Goal: Information Seeking & Learning: Learn about a topic

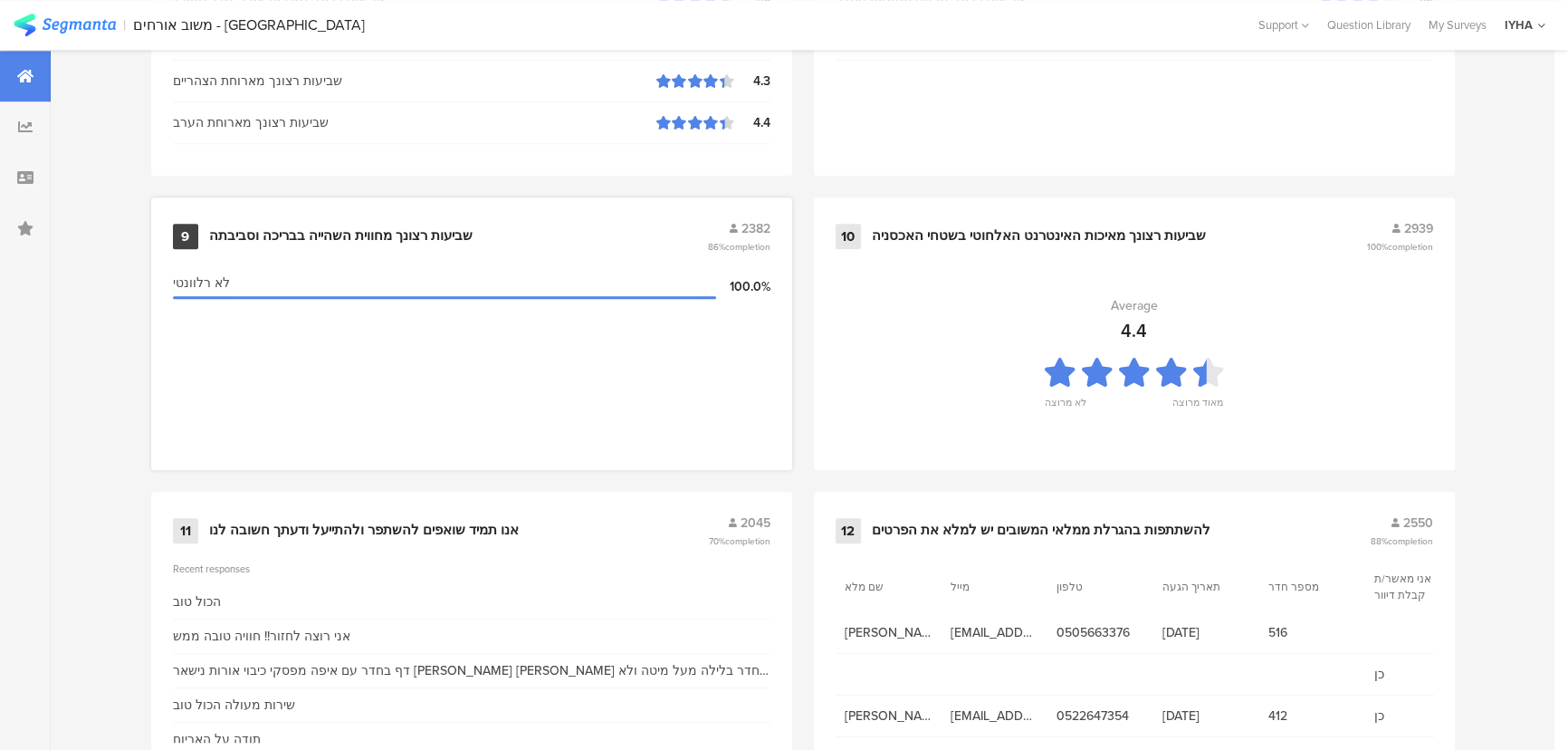
scroll to position [1903, 0]
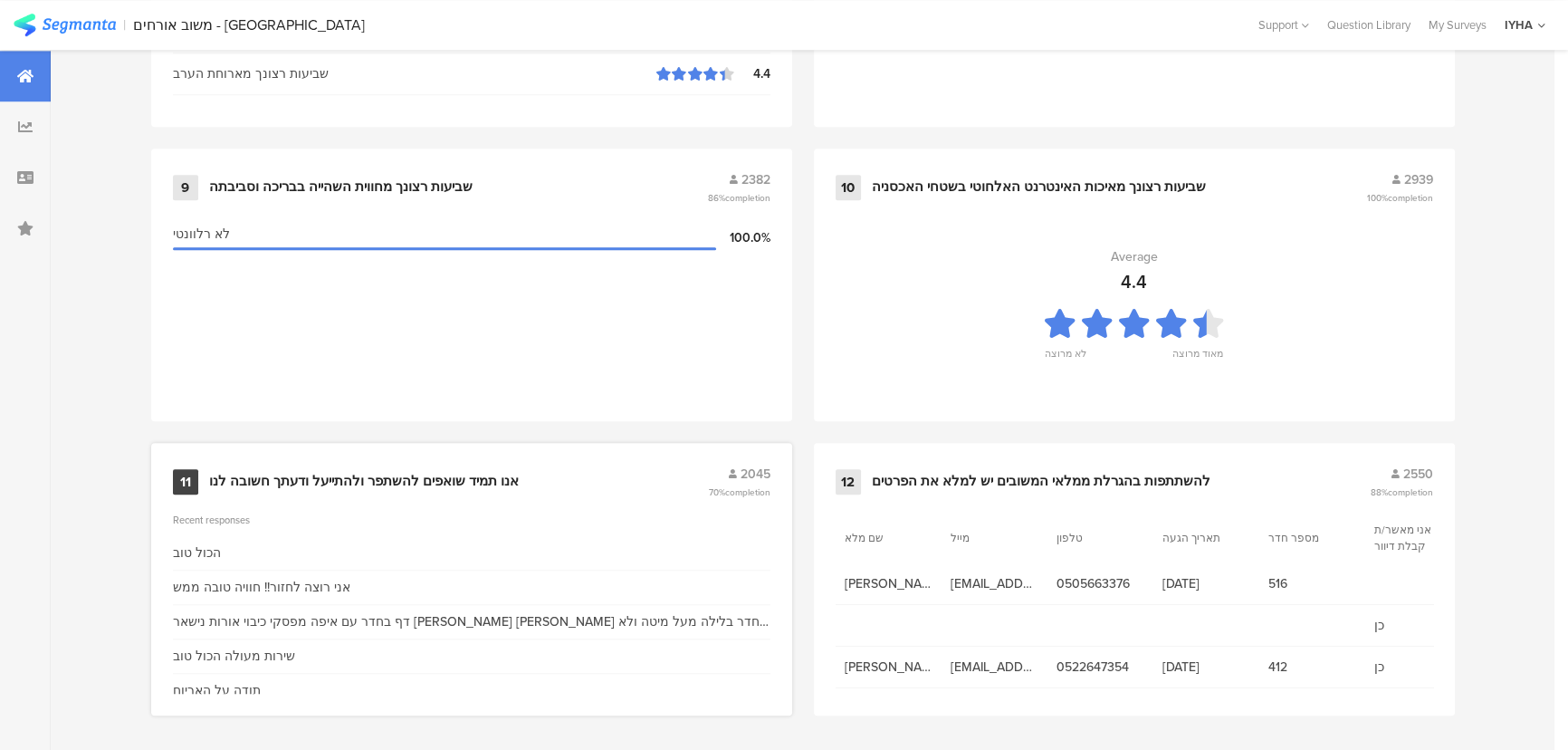
click at [394, 475] on div "אנו תמיד שואפים להשתפר ולהתייעל ודעתך חשובה לנו" at bounding box center [364, 481] width 310 height 18
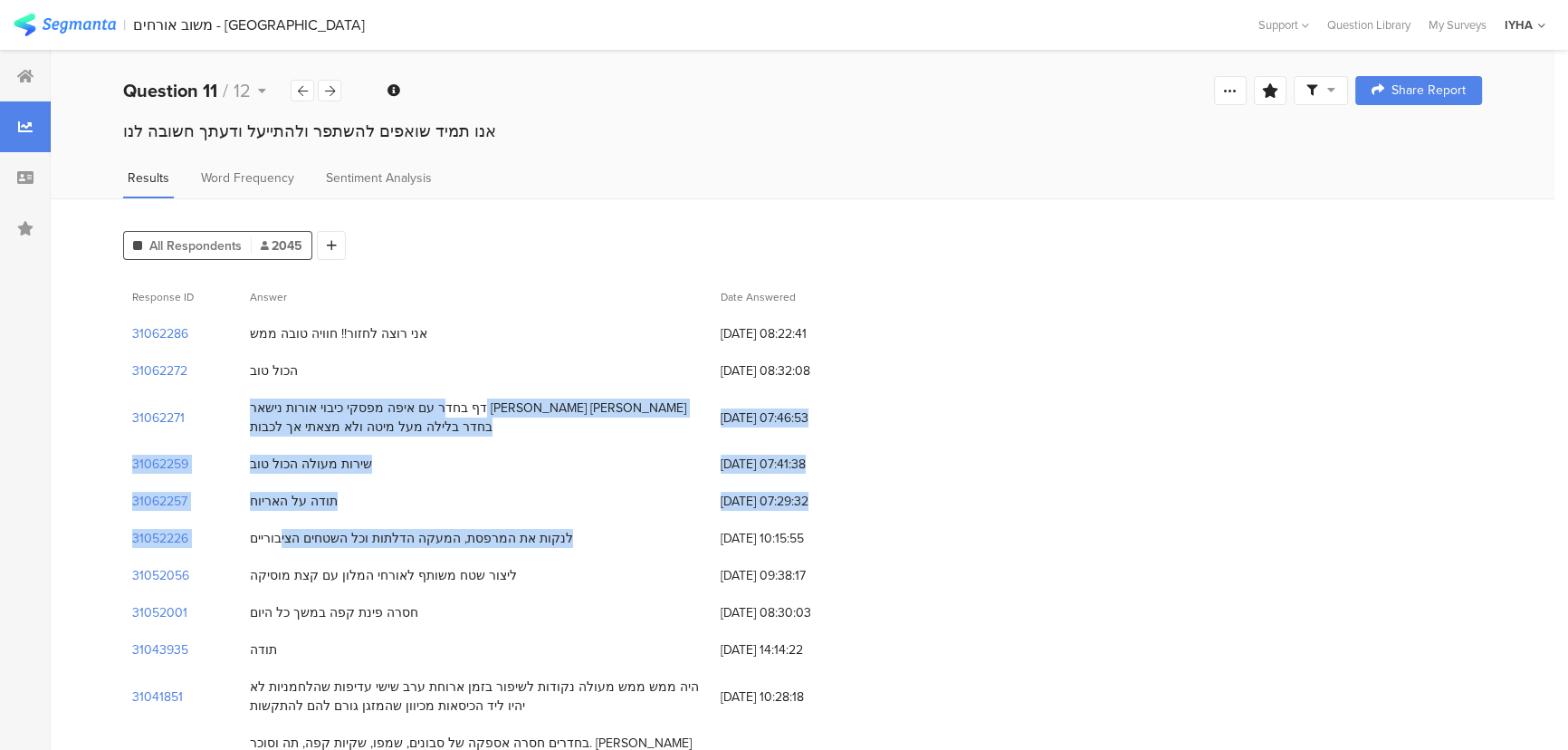
drag, startPoint x: 679, startPoint y: 404, endPoint x: 343, endPoint y: 519, distance: 355.1
click at [625, 406] on div "דף בחדר עם איפה מפסקי כיבוי אורות נישאר לי אור בחדר בלילה מעל מיטה ולא מצאתי אך…" at bounding box center [476, 417] width 452 height 38
click at [658, 404] on div "דף בחדר עם איפה מפסקי כיבוי אורות נישאר לי אור בחדר בלילה מעל מיטה ולא מצאתי אך…" at bounding box center [476, 417] width 452 height 38
drag, startPoint x: 657, startPoint y: 405, endPoint x: 301, endPoint y: 534, distance: 378.7
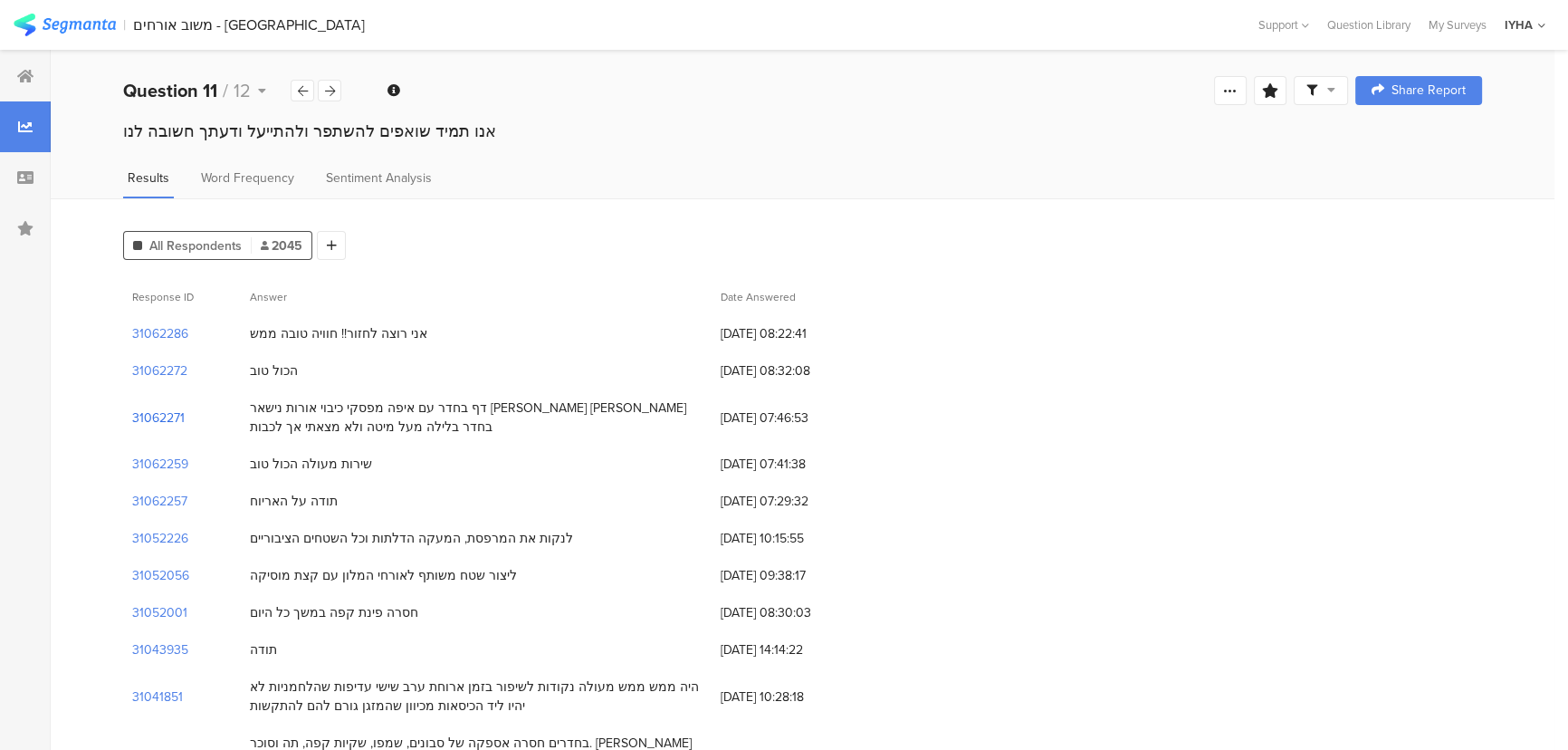
click at [152, 415] on section "31062271" at bounding box center [158, 418] width 52 height 19
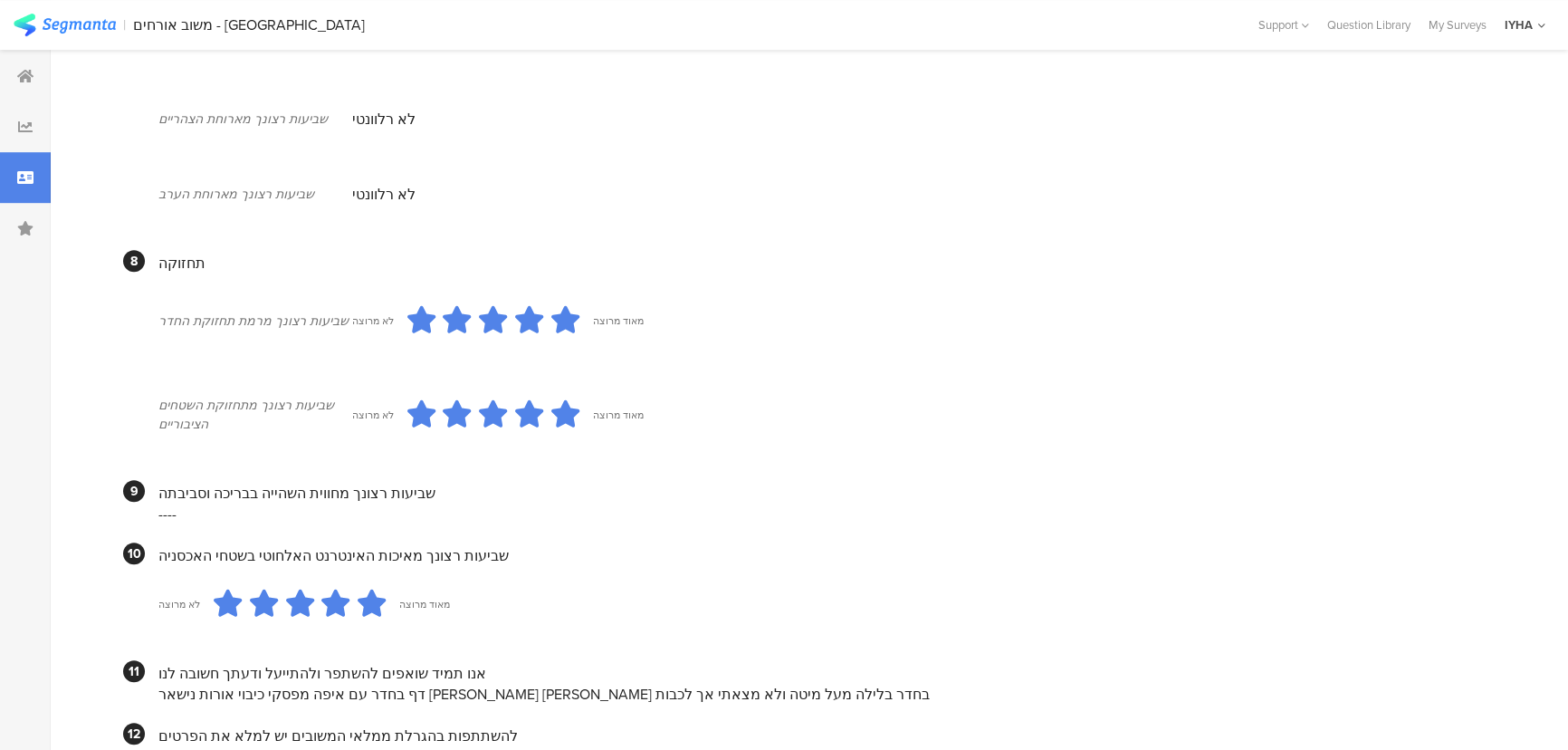
scroll to position [1482, 0]
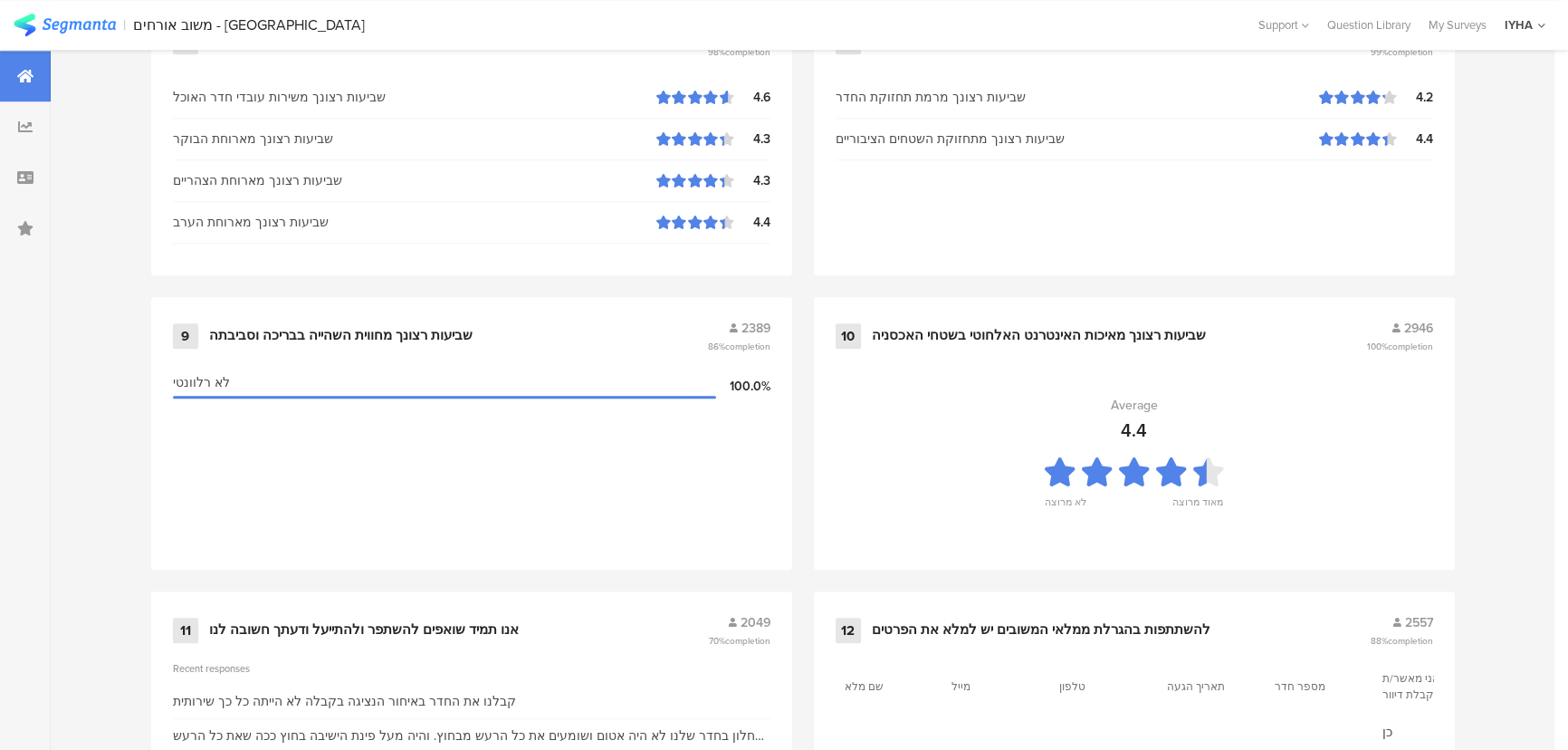
scroll to position [1903, 0]
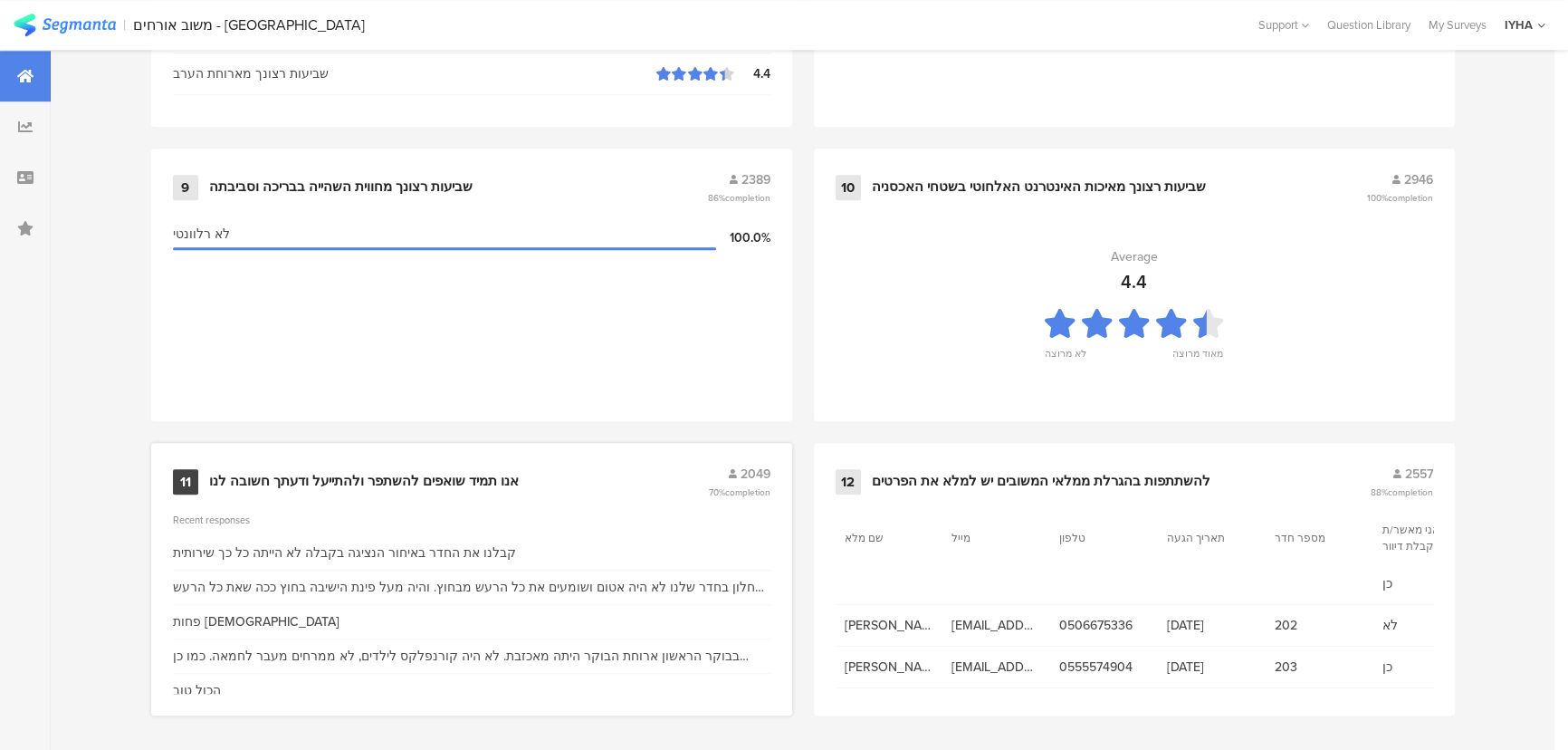
click at [444, 472] on div "אנו תמיד שואפים להשתפר ולהתייעל ודעתך חשובה לנו" at bounding box center [364, 481] width 310 height 18
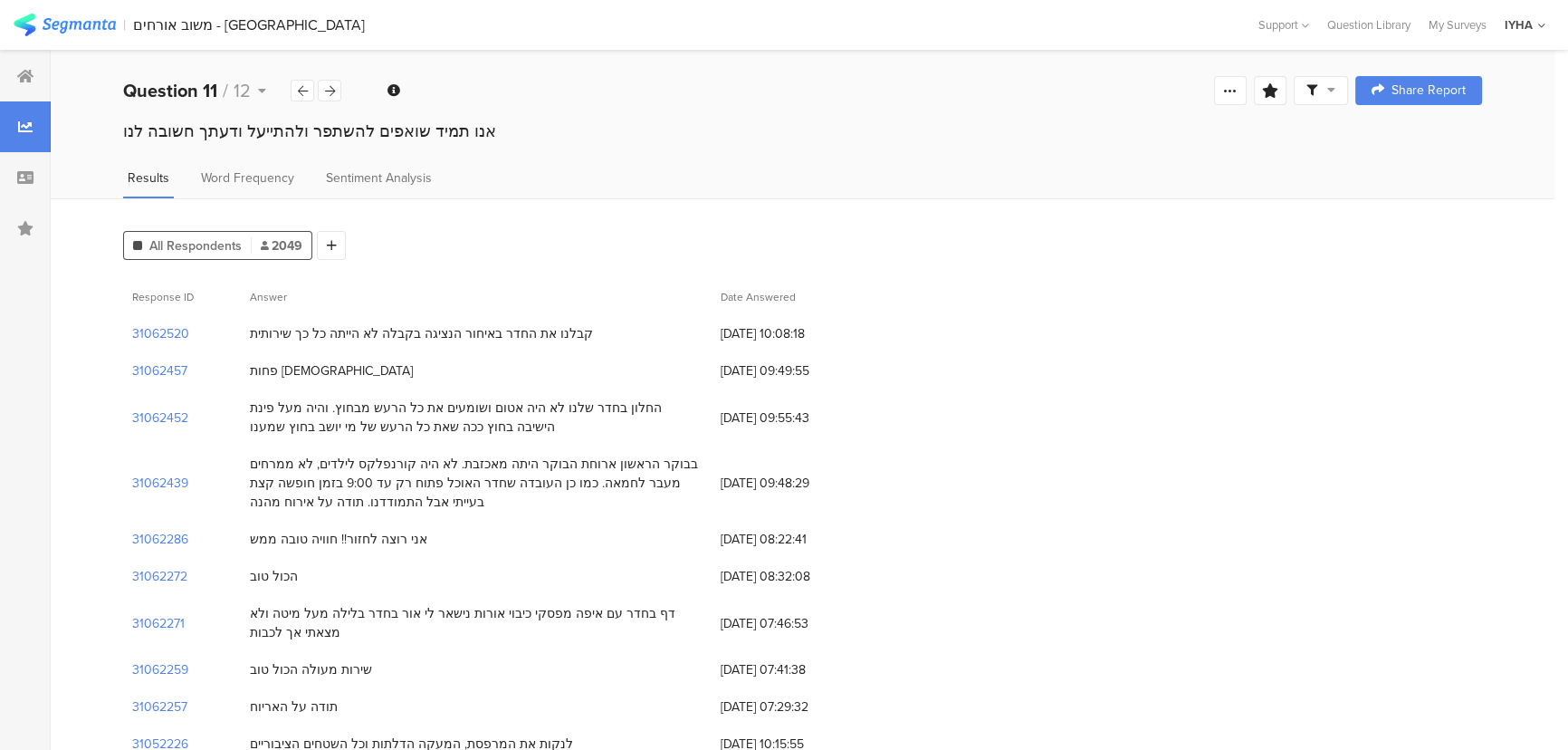
drag, startPoint x: 656, startPoint y: 408, endPoint x: 255, endPoint y: 439, distance: 402.2
click at [255, 439] on div "החלון בחדר שלנו לא היה אטום ושומעים את כל הרעש מבחוץ. והיה מעל פינת הישיבה בחוץ…" at bounding box center [475, 417] width 470 height 56
drag, startPoint x: 616, startPoint y: 462, endPoint x: 260, endPoint y: 511, distance: 359.4
click at [260, 511] on div "בבוקר הראשון ארוחת הבוקר היתה מאכזבת. לא היה קורנפלקס לילדים, לא ממרחים מעבר לח…" at bounding box center [475, 483] width 470 height 75
click at [144, 412] on section "31062452" at bounding box center [160, 418] width 56 height 19
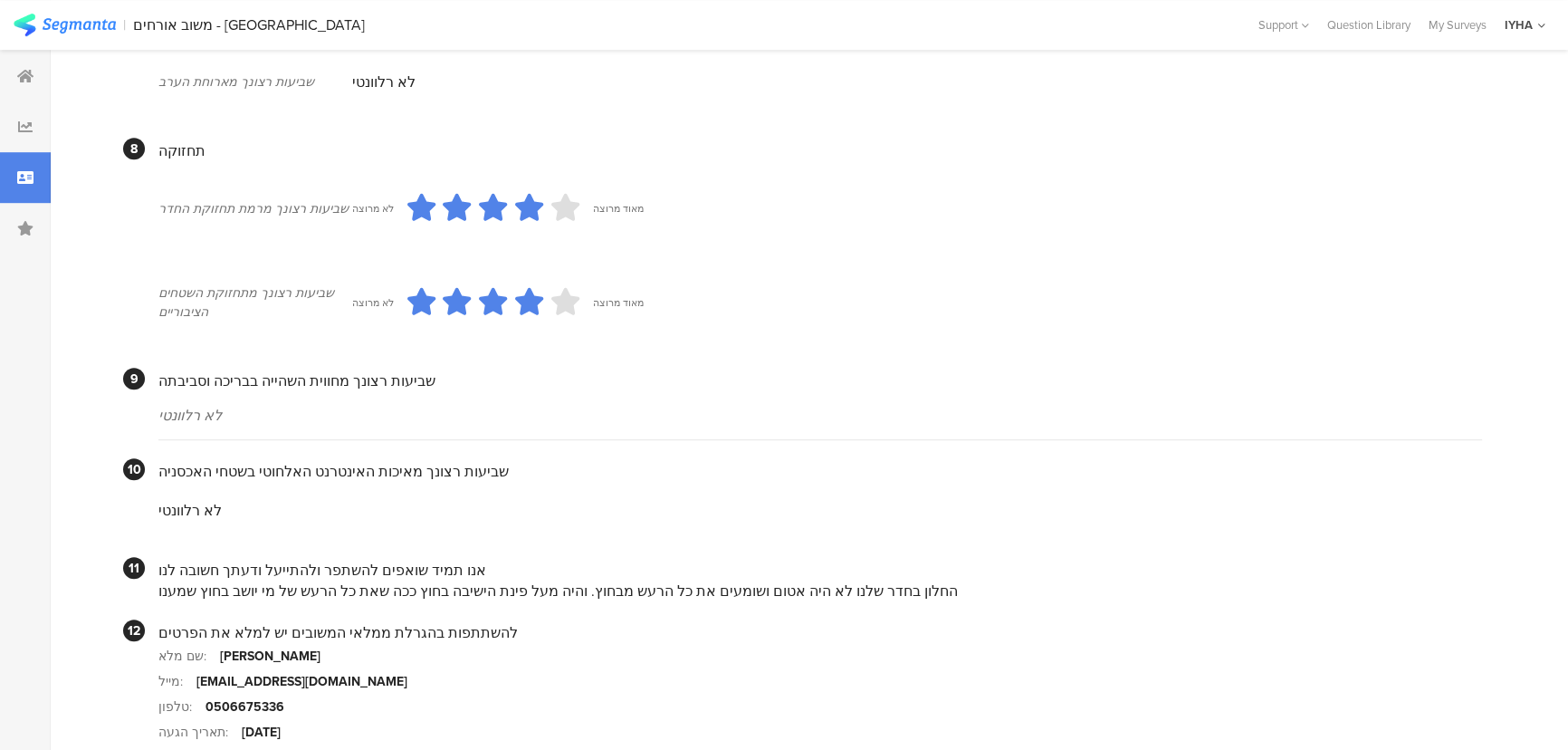
scroll to position [1598, 0]
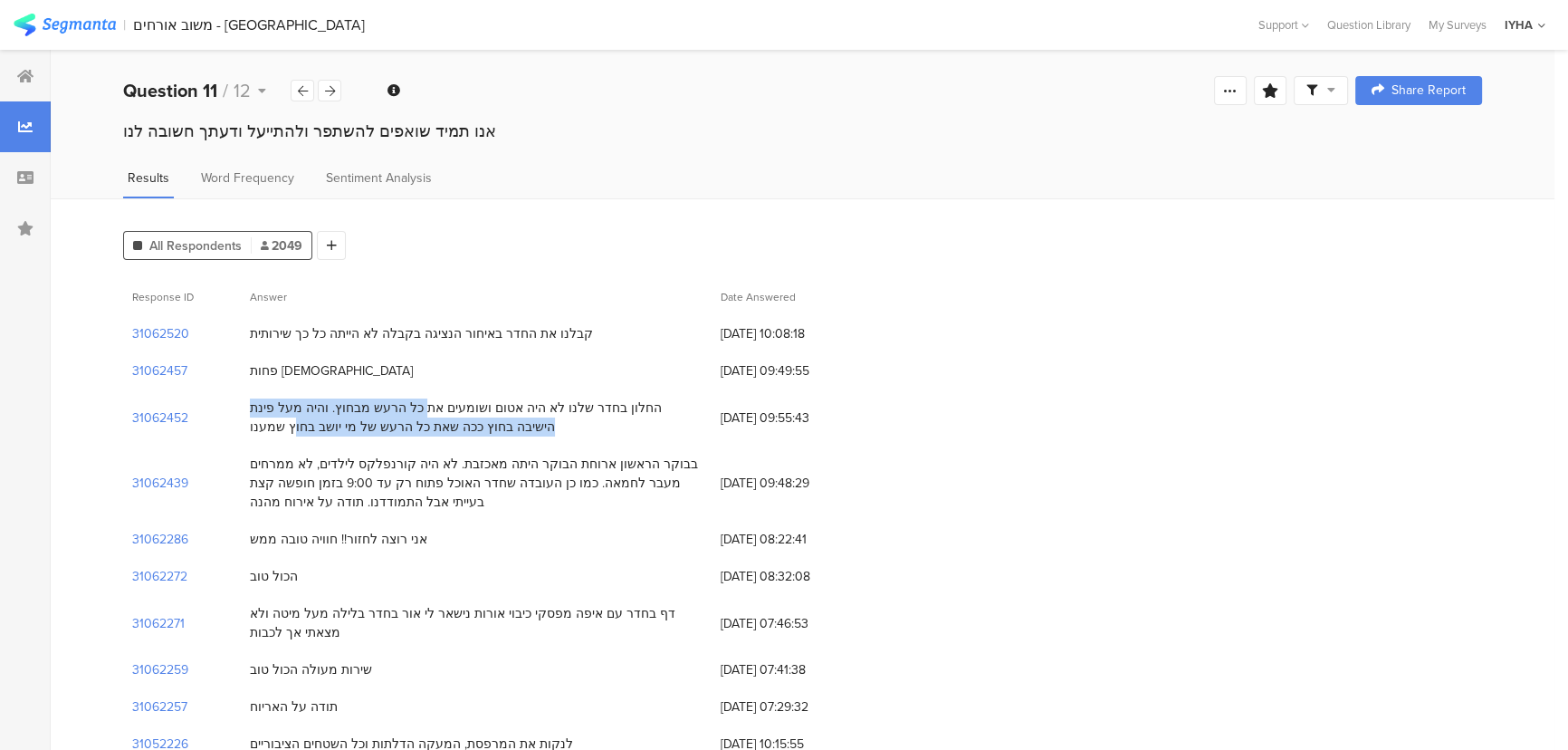
drag, startPoint x: 507, startPoint y: 404, endPoint x: 315, endPoint y: 433, distance: 194.2
click at [315, 433] on div "החלון בחדר שלנו לא היה אטום ושומעים את כל הרעש מבחוץ. והיה מעל פינת הישיבה בחוץ…" at bounding box center [476, 417] width 452 height 38
drag, startPoint x: 298, startPoint y: 373, endPoint x: 214, endPoint y: 363, distance: 84.6
click at [214, 363] on div "31062457 פחות ערבים 19/08/2025 at 09:49:55" at bounding box center [803, 371] width 1359 height 37
click at [154, 370] on section "31062457" at bounding box center [160, 371] width 55 height 19
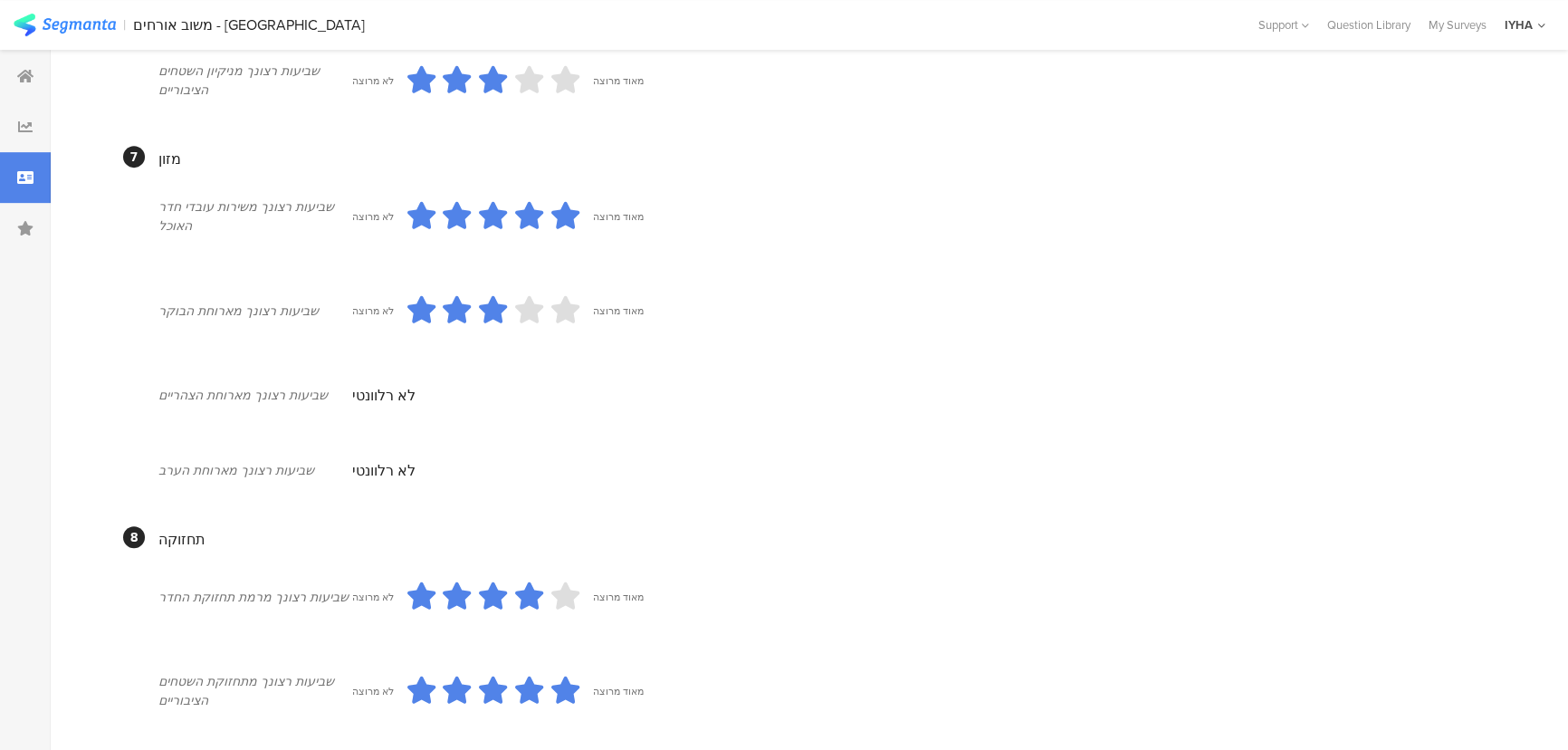
scroll to position [1234, 0]
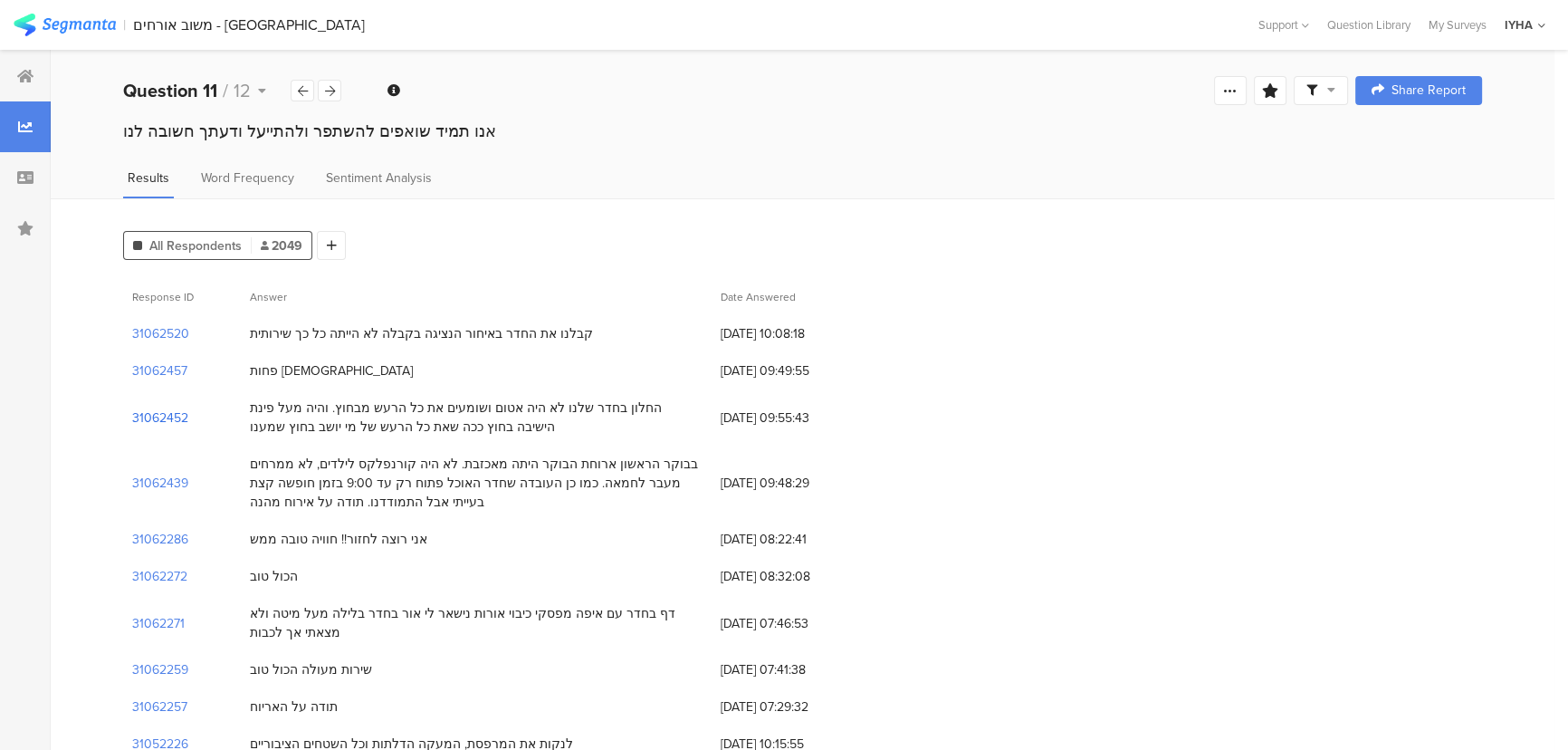
click at [164, 413] on section "31062452" at bounding box center [160, 418] width 56 height 19
click at [136, 480] on section "31062439" at bounding box center [160, 483] width 56 height 19
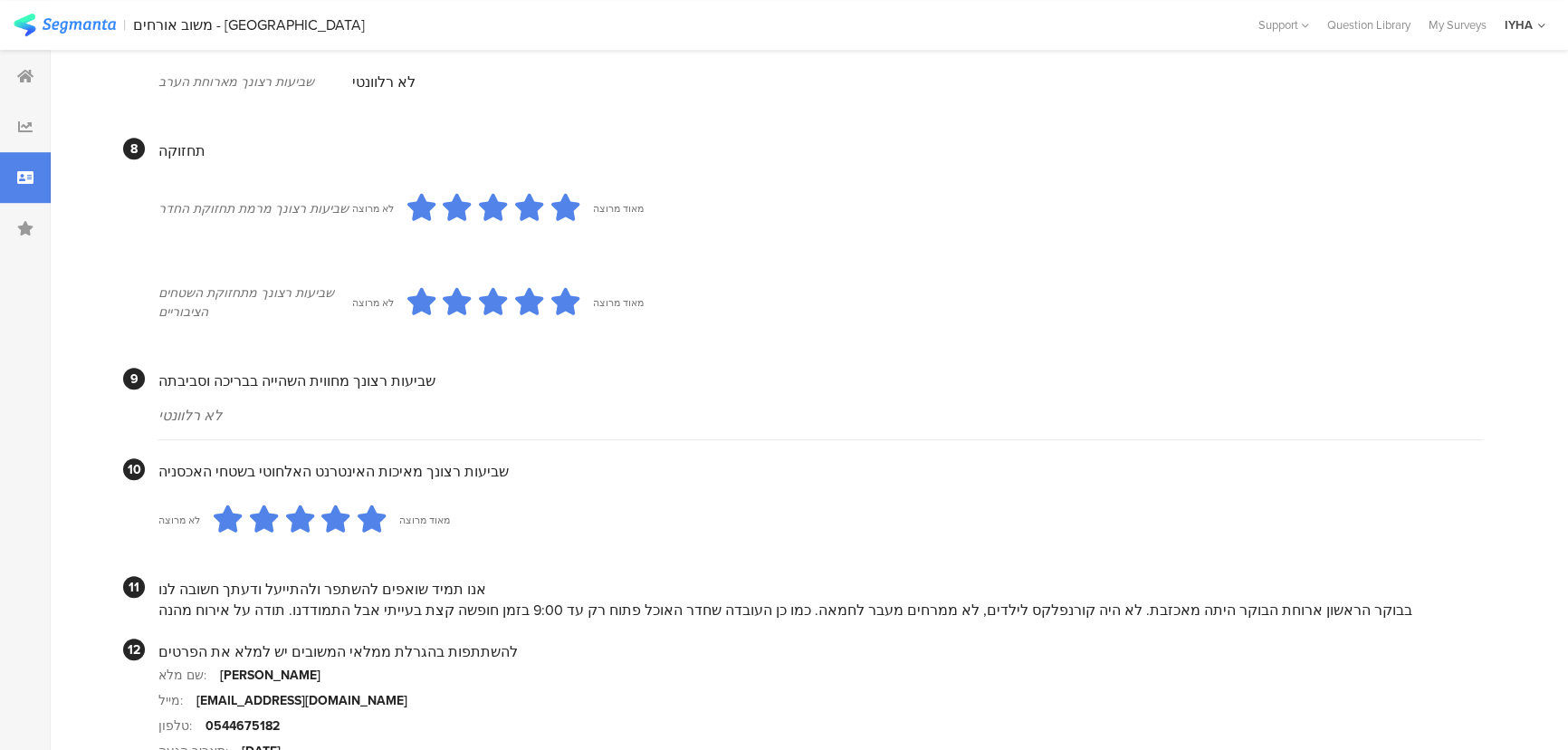
scroll to position [1617, 0]
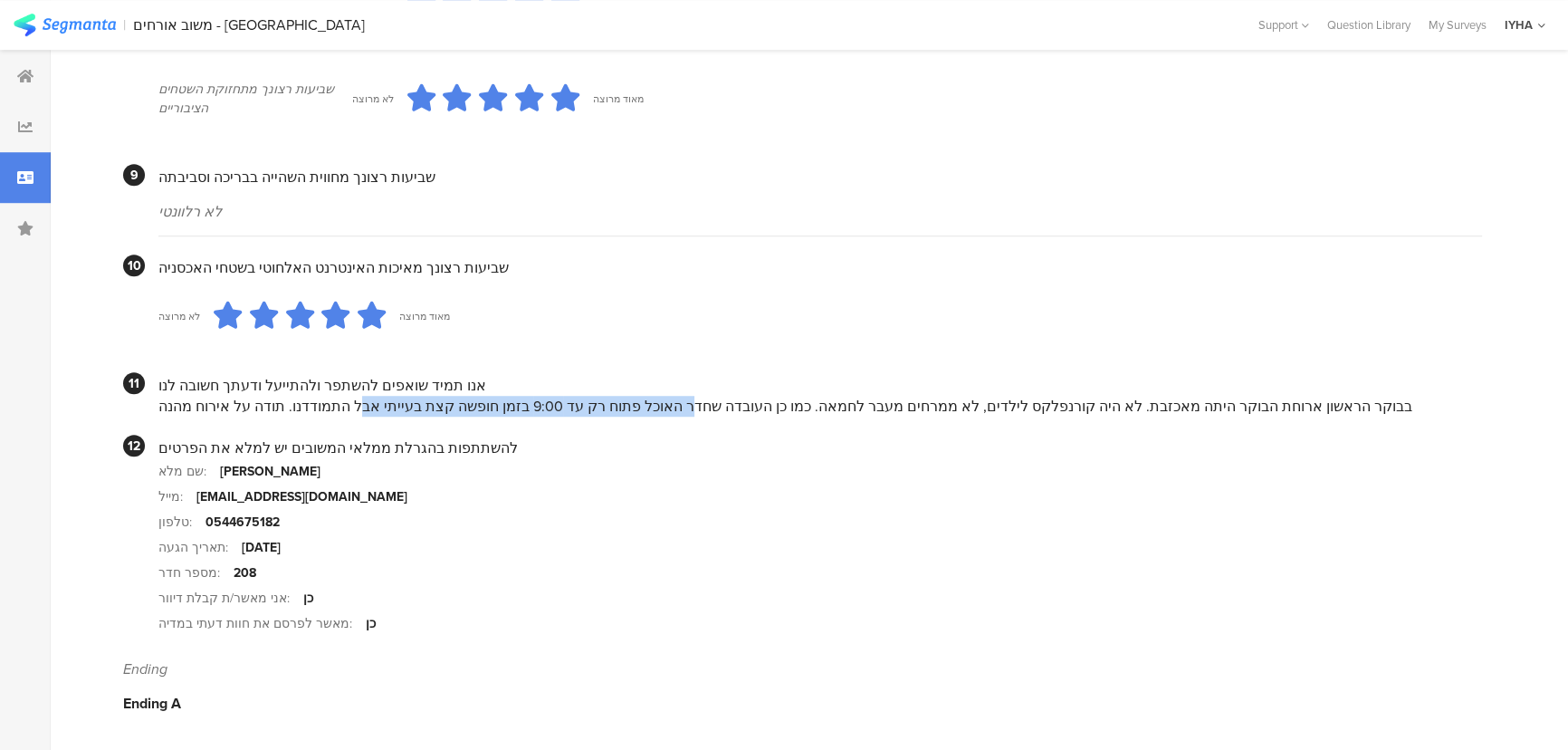
drag, startPoint x: 694, startPoint y: 399, endPoint x: 375, endPoint y: 407, distance: 319.1
click at [375, 407] on div "בבוקר הראשון ארוחת הבוקר היתה מאכזבת. לא היה קורנפלקס לילדים, לא ממרחים מעבר לח…" at bounding box center [820, 406] width 1324 height 21
drag, startPoint x: 1081, startPoint y: 410, endPoint x: 1221, endPoint y: 266, distance: 200.8
click at [1081, 409] on div "בבוקר הראשון ארוחת הבוקר היתה מאכזבת. לא היה קורנפלקס לילדים, לא ממרחים מעבר לח…" at bounding box center [820, 406] width 1324 height 21
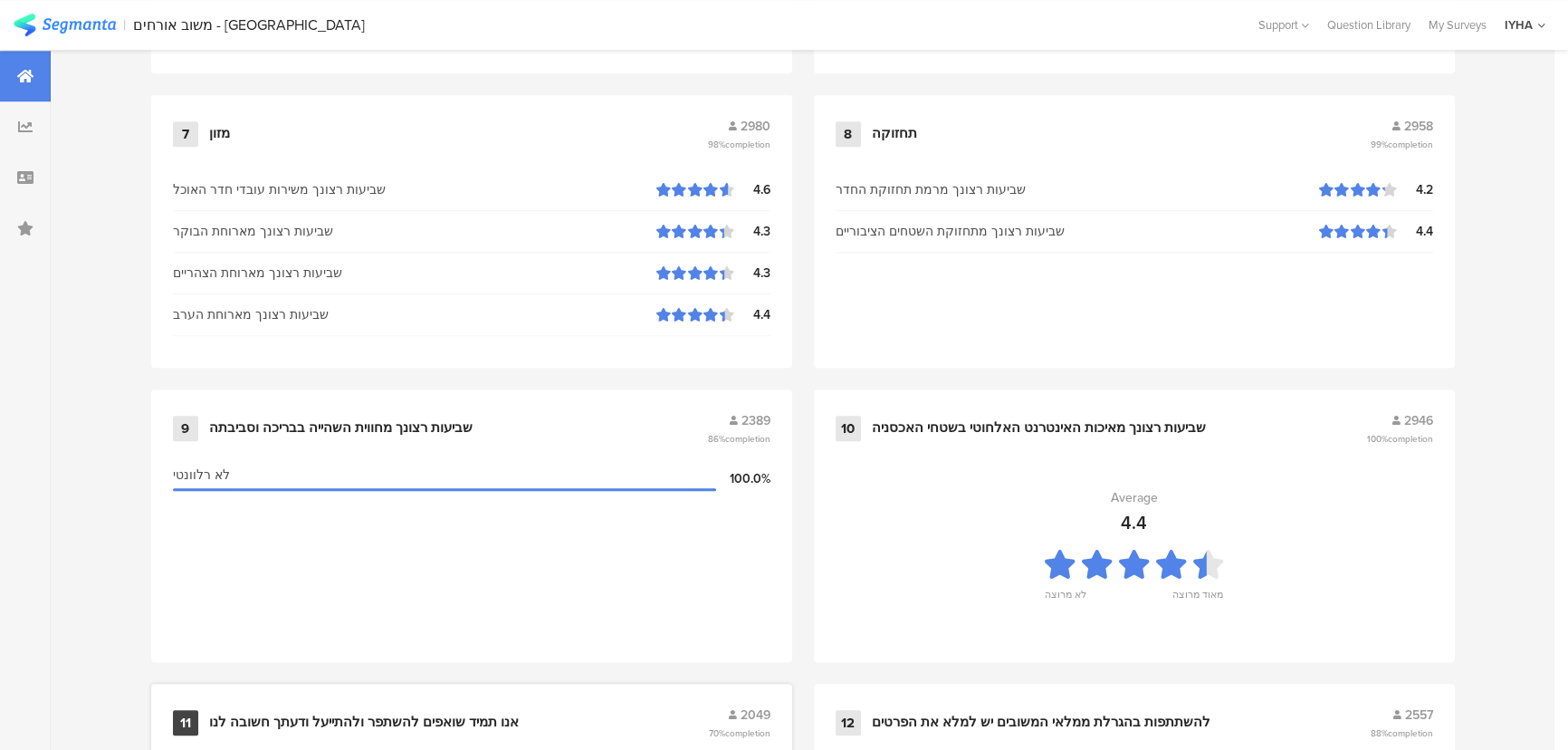
scroll to position [1893, 0]
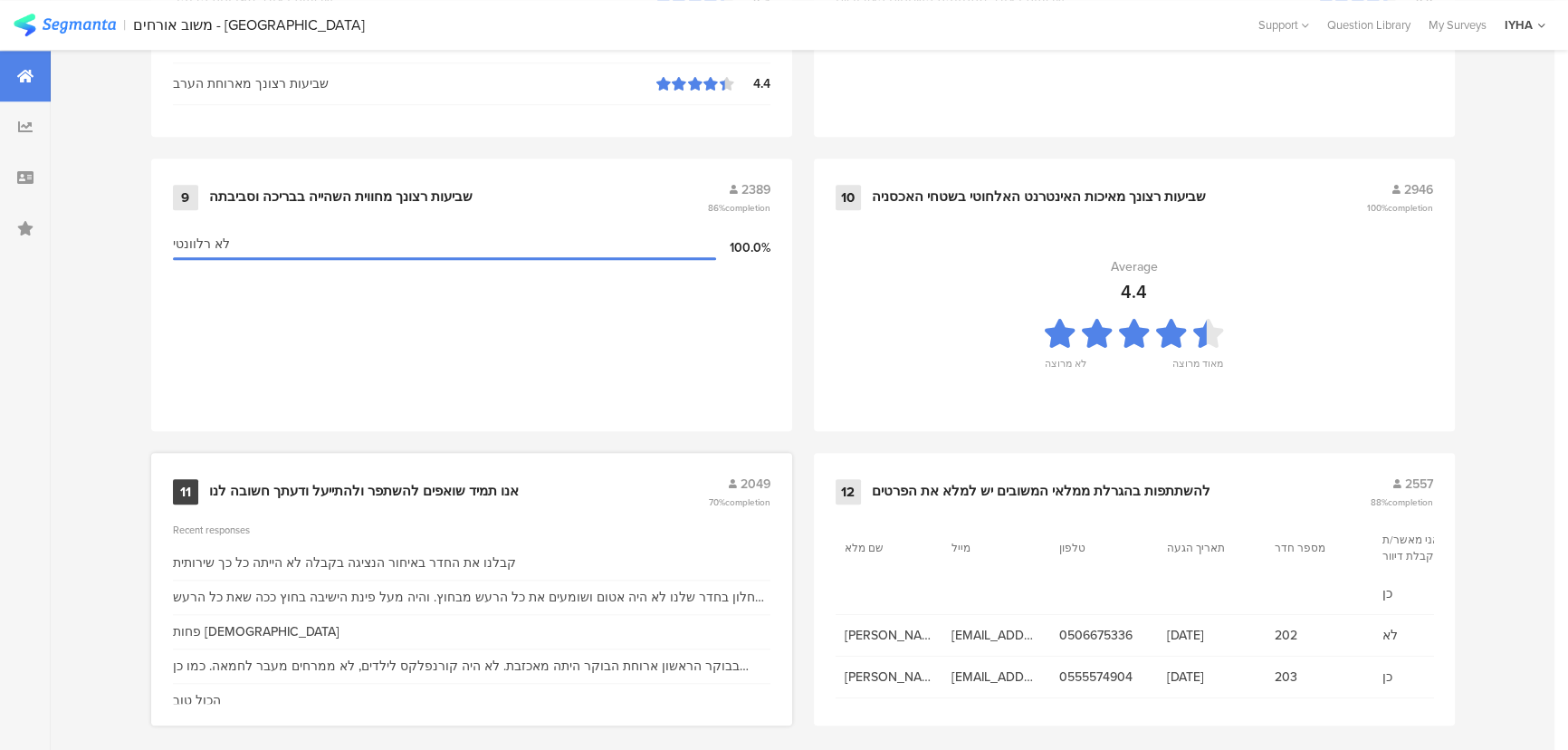
click at [258, 474] on div "11 אנו תמיד שואפים להשתפר ולהתייעל ודעתך חשובה לנו 2049 70% completion" at bounding box center [471, 491] width 598 height 34
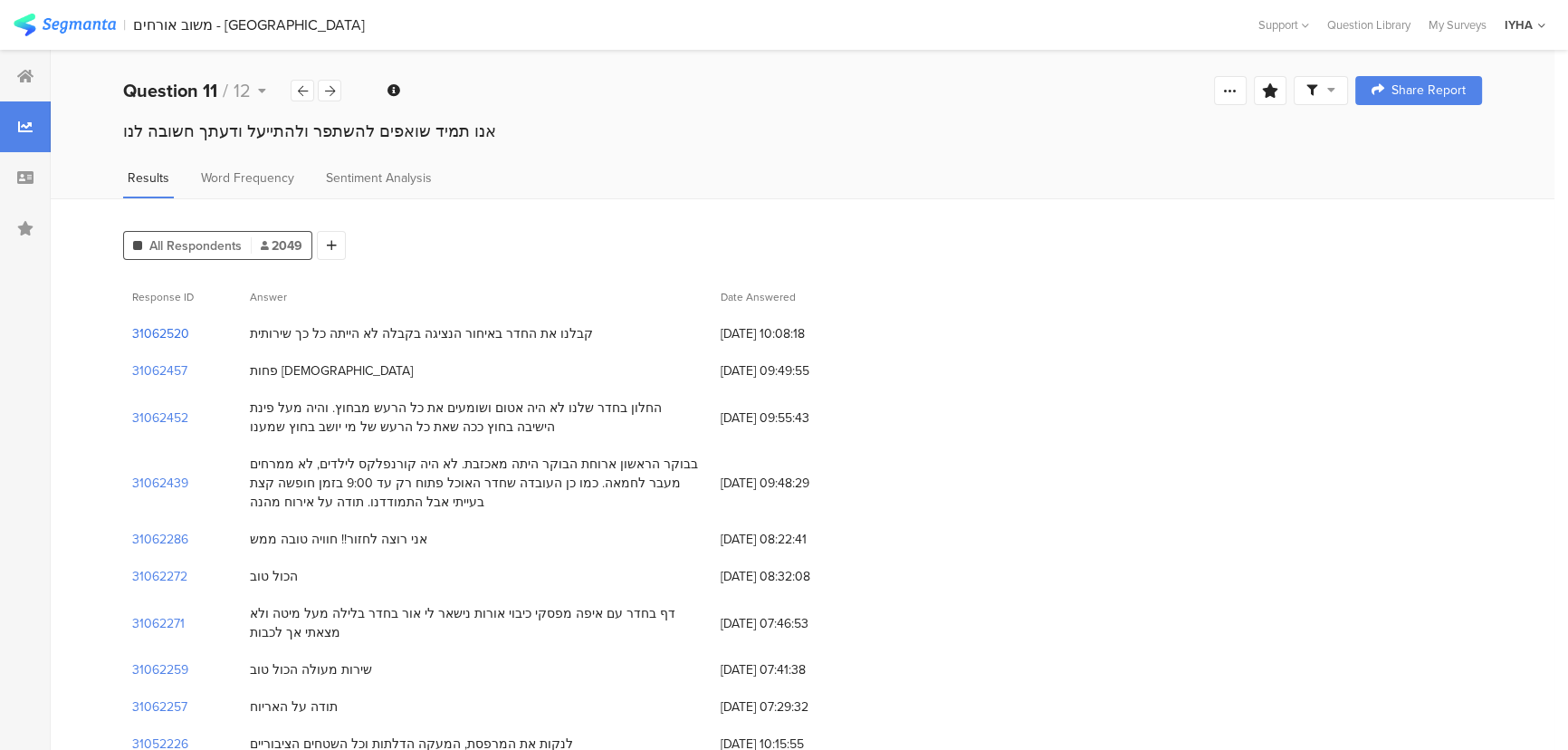
click at [144, 335] on section "31062520" at bounding box center [161, 334] width 57 height 19
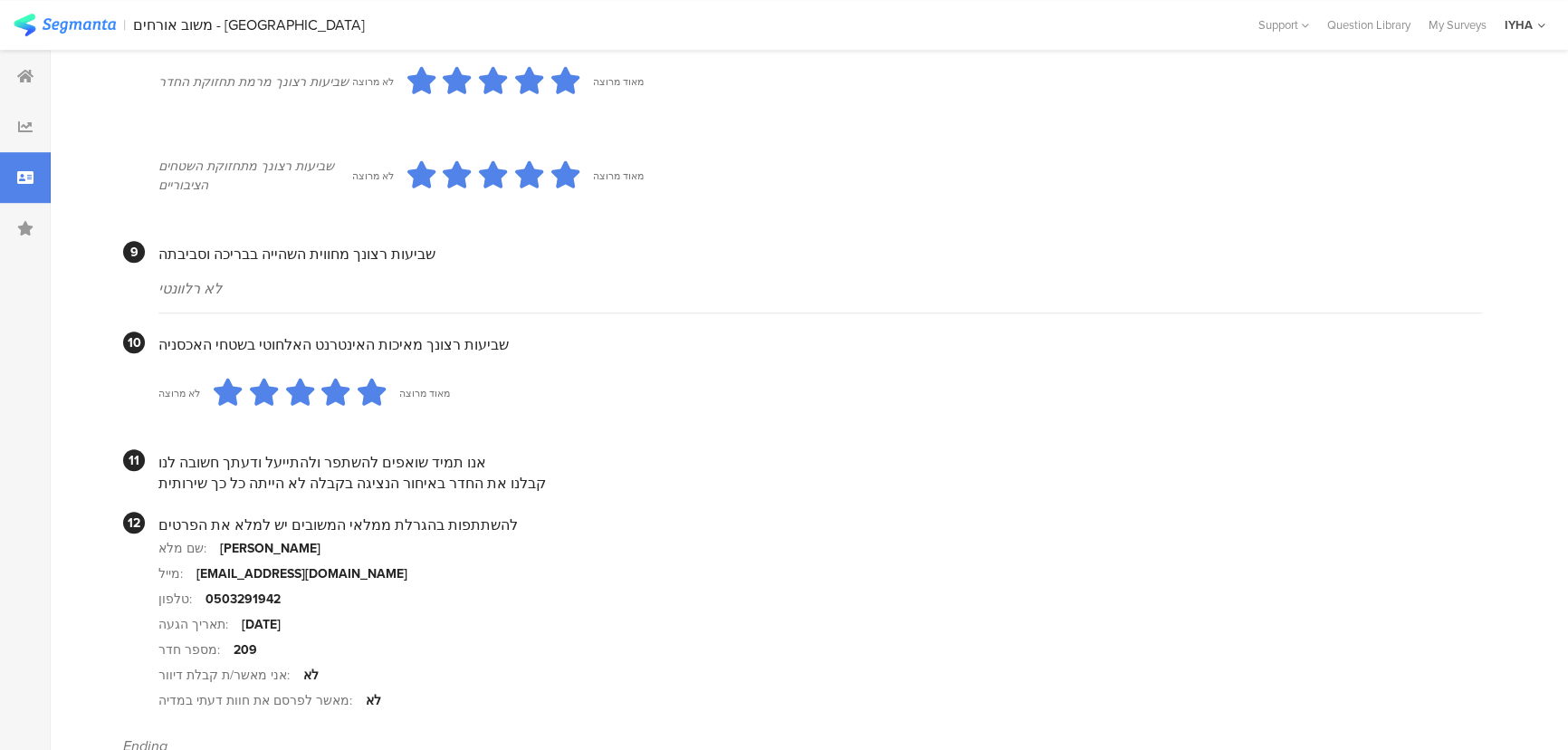
scroll to position [1579, 0]
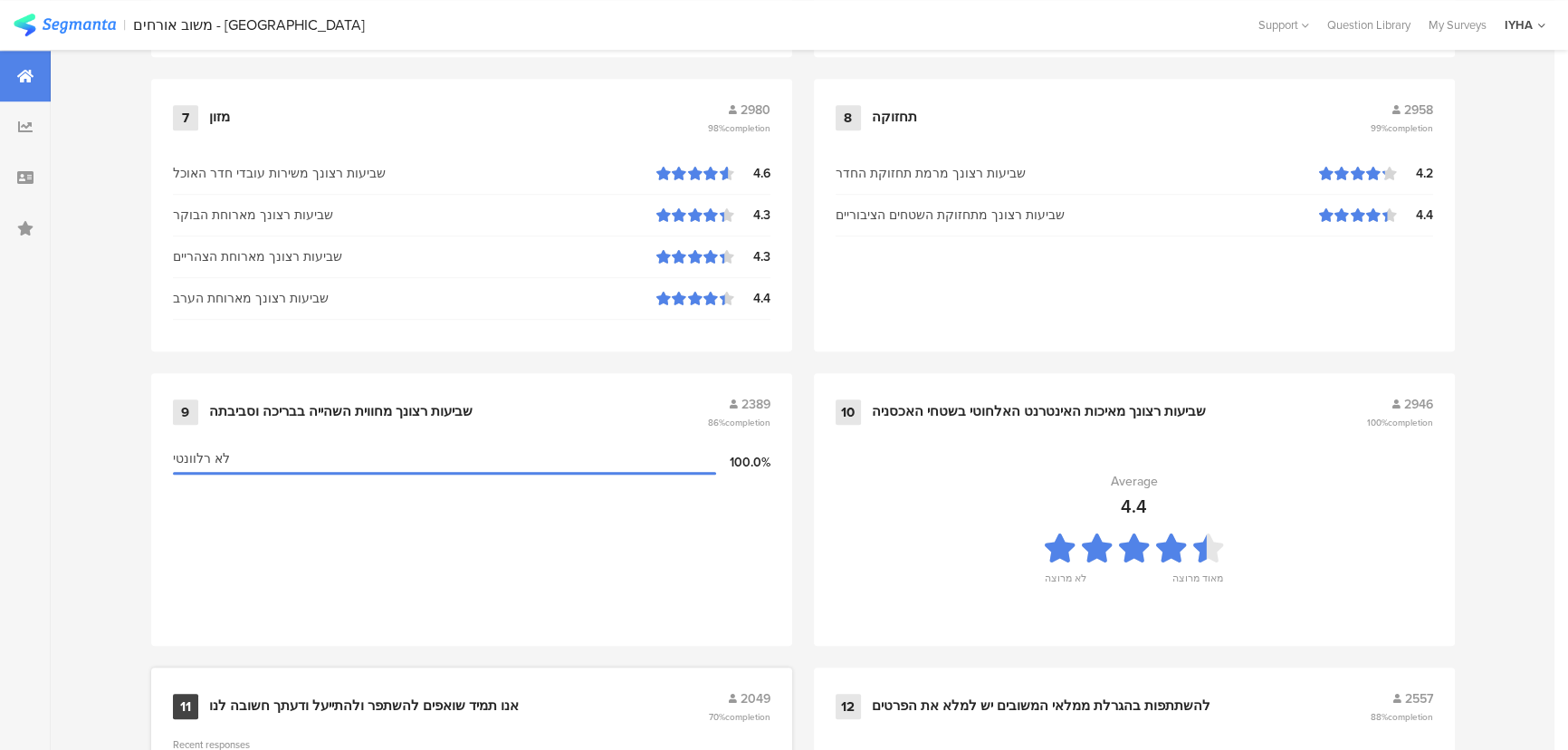
scroll to position [1811, 0]
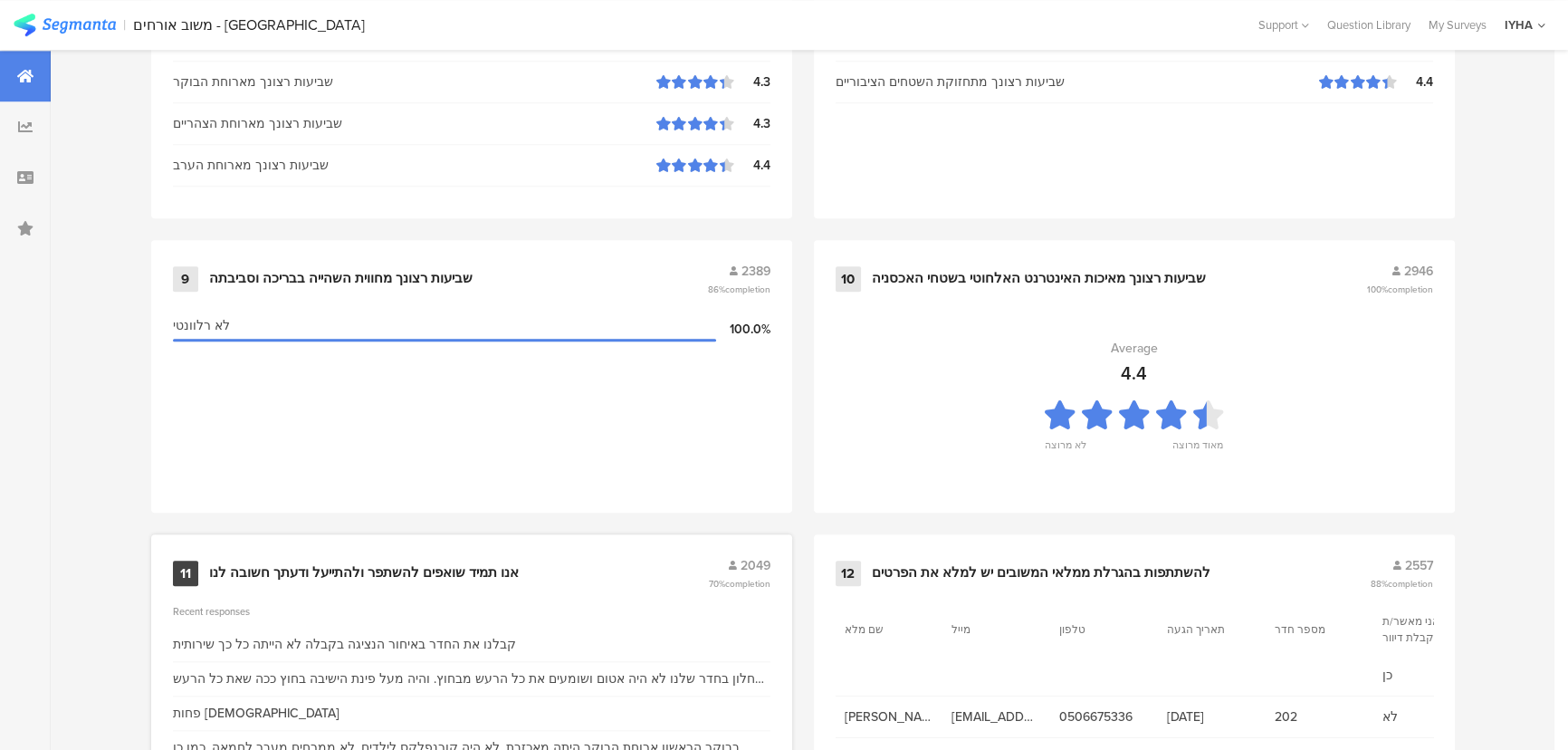
click at [403, 565] on div "אנו תמיד שואפים להשתפר ולהתייעל ודעתך חשובה לנו" at bounding box center [364, 573] width 310 height 18
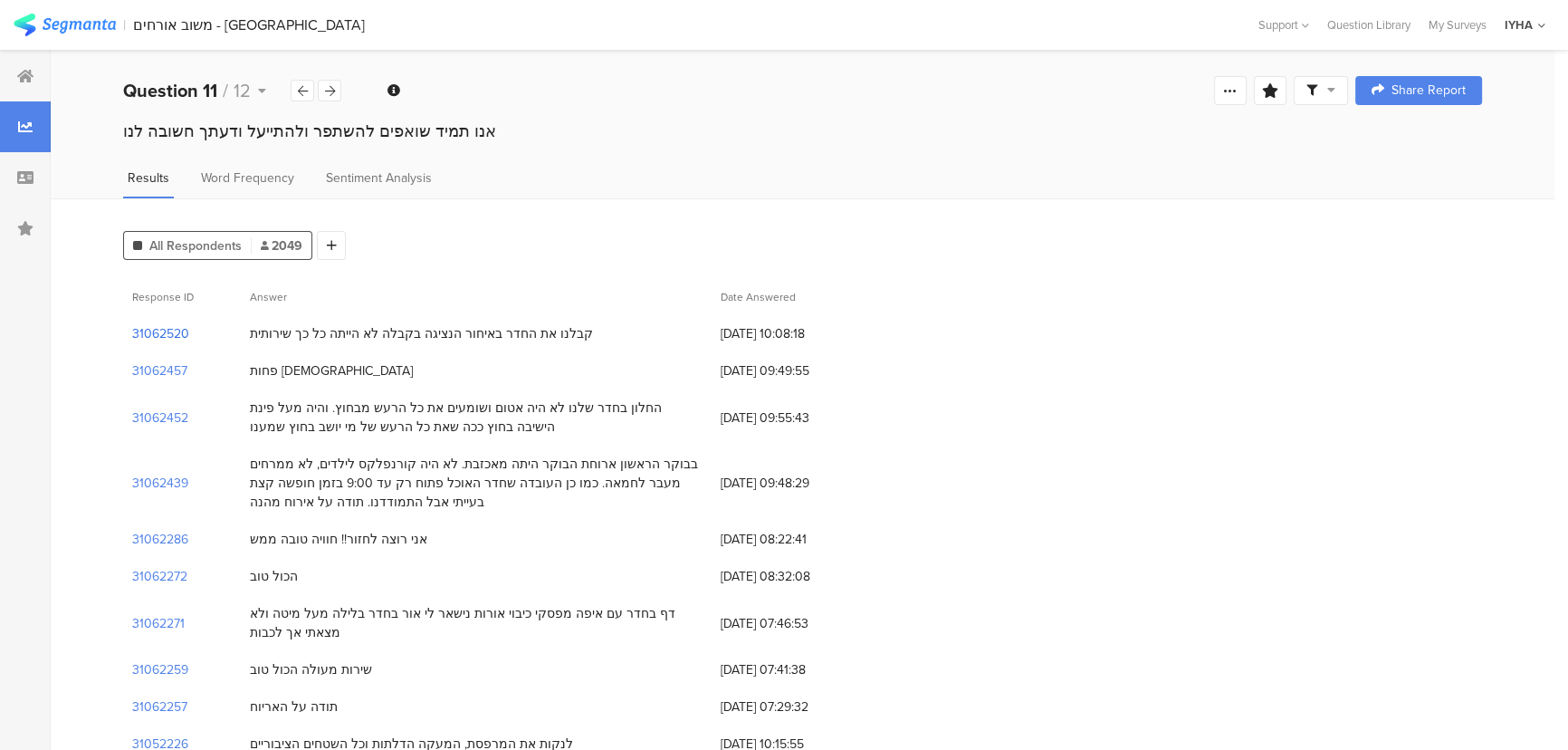
click at [172, 337] on section "31062520" at bounding box center [161, 334] width 57 height 19
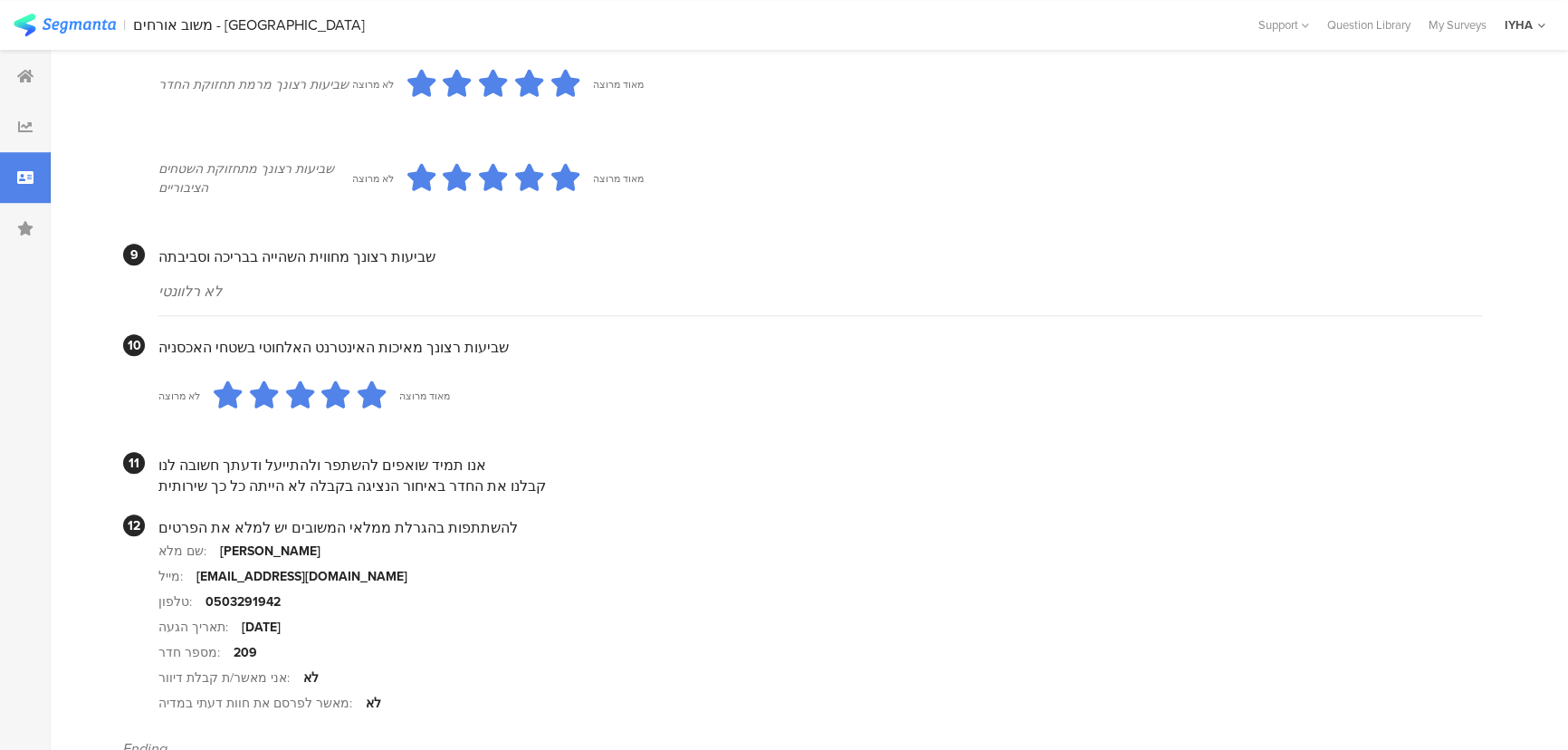
scroll to position [1579, 0]
